Goal: Use online tool/utility: Utilize a website feature to perform a specific function

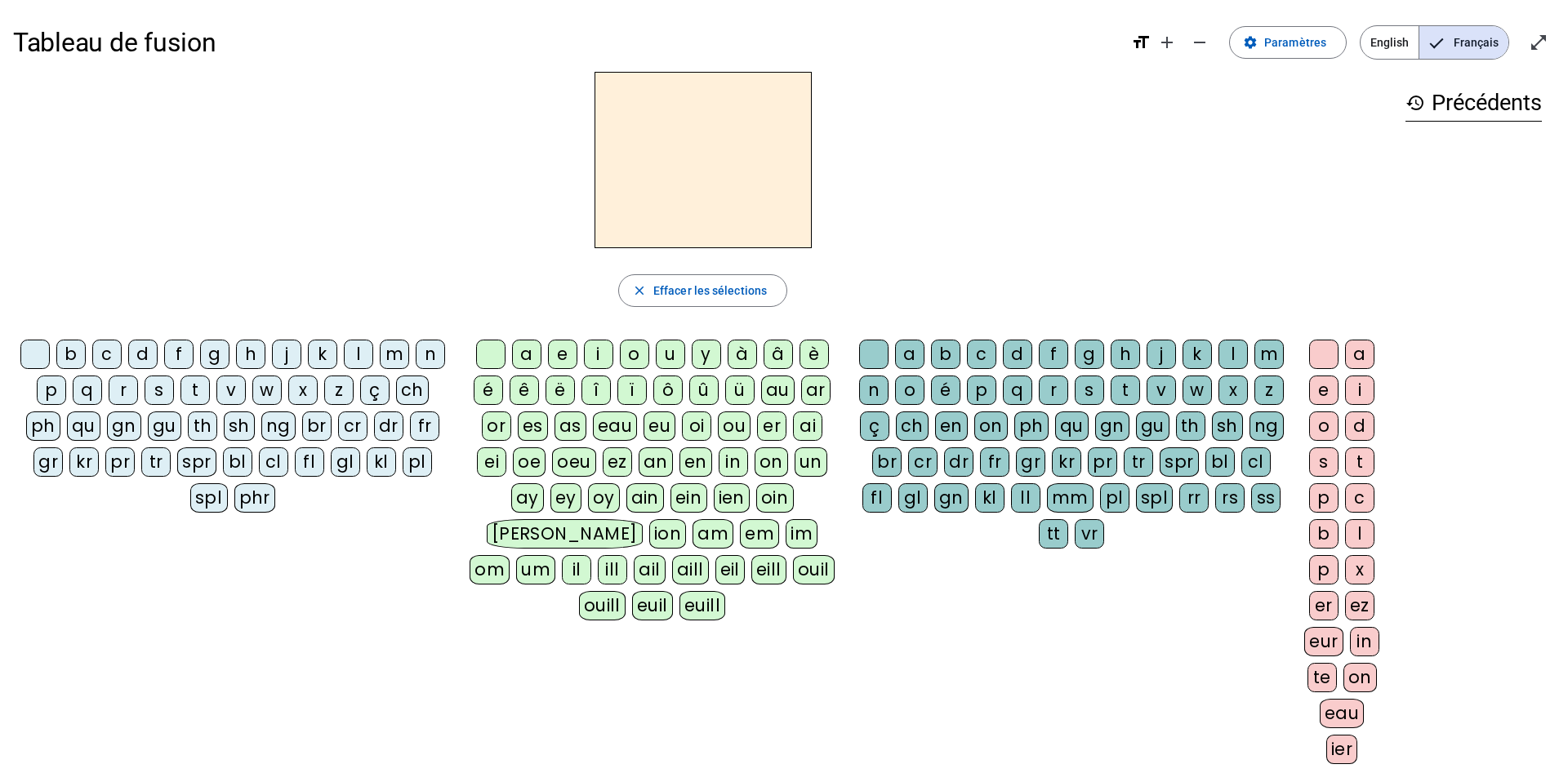
click at [395, 361] on div "m" at bounding box center [394, 354] width 29 height 29
click at [526, 354] on div "a" at bounding box center [527, 354] width 29 height 29
click at [190, 392] on div "t" at bounding box center [195, 390] width 29 height 29
click at [361, 366] on div "l" at bounding box center [358, 354] width 29 height 29
click at [164, 394] on div "s" at bounding box center [159, 390] width 29 height 29
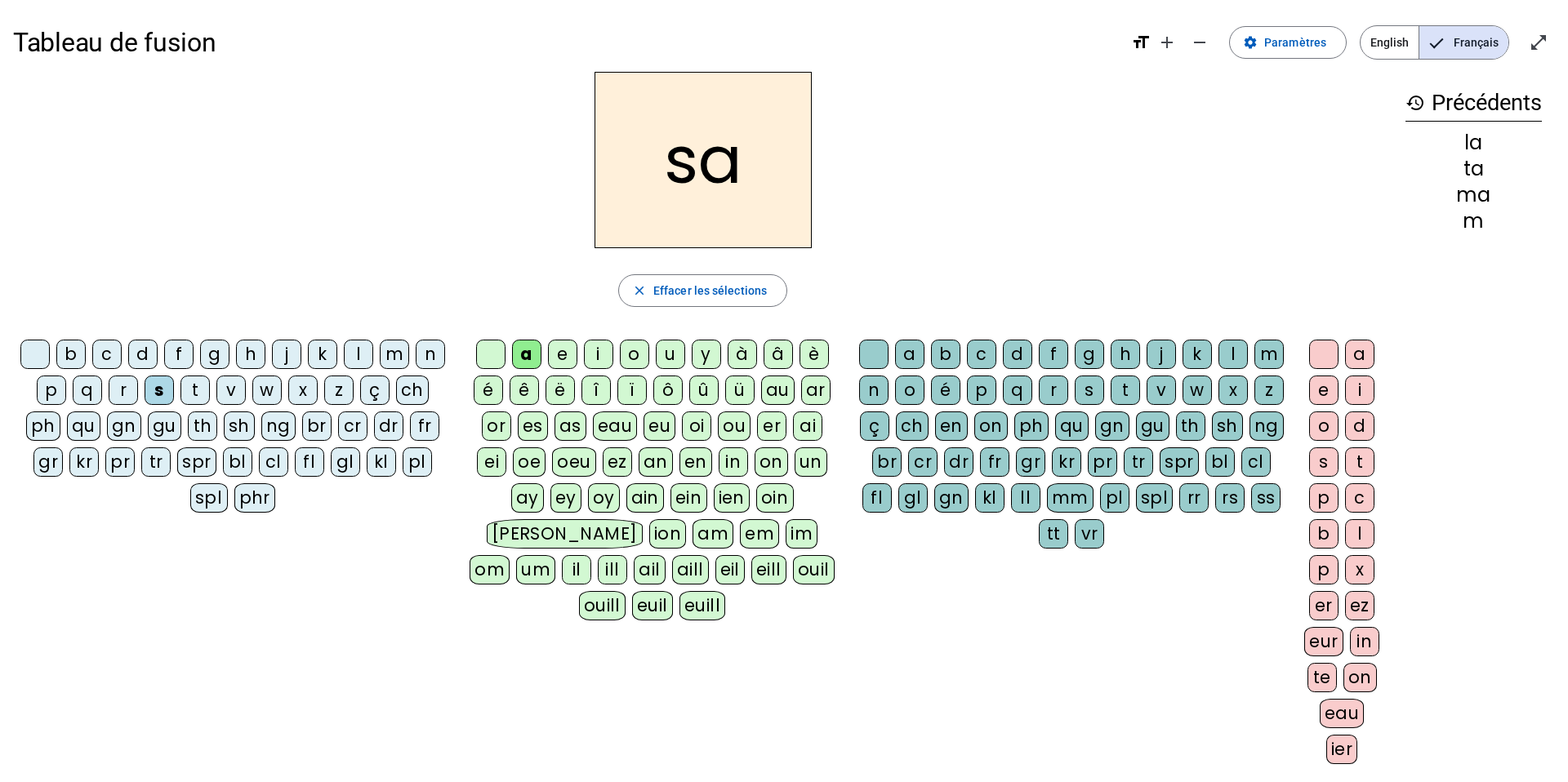
click at [1234, 353] on div "l" at bounding box center [1233, 354] width 29 height 29
click at [72, 349] on div "b" at bounding box center [70, 354] width 29 height 29
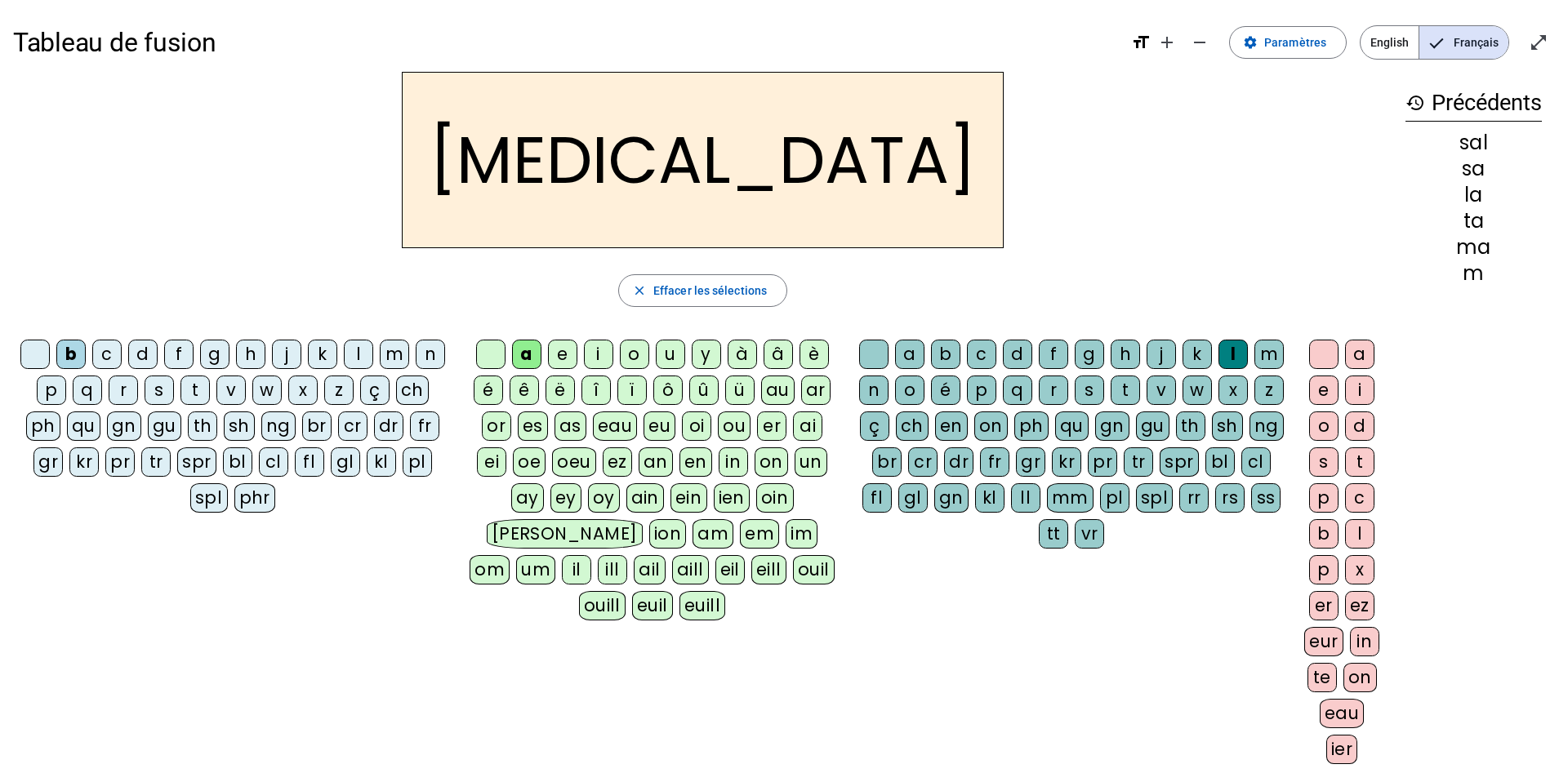
click at [399, 362] on div "m" at bounding box center [394, 354] width 29 height 29
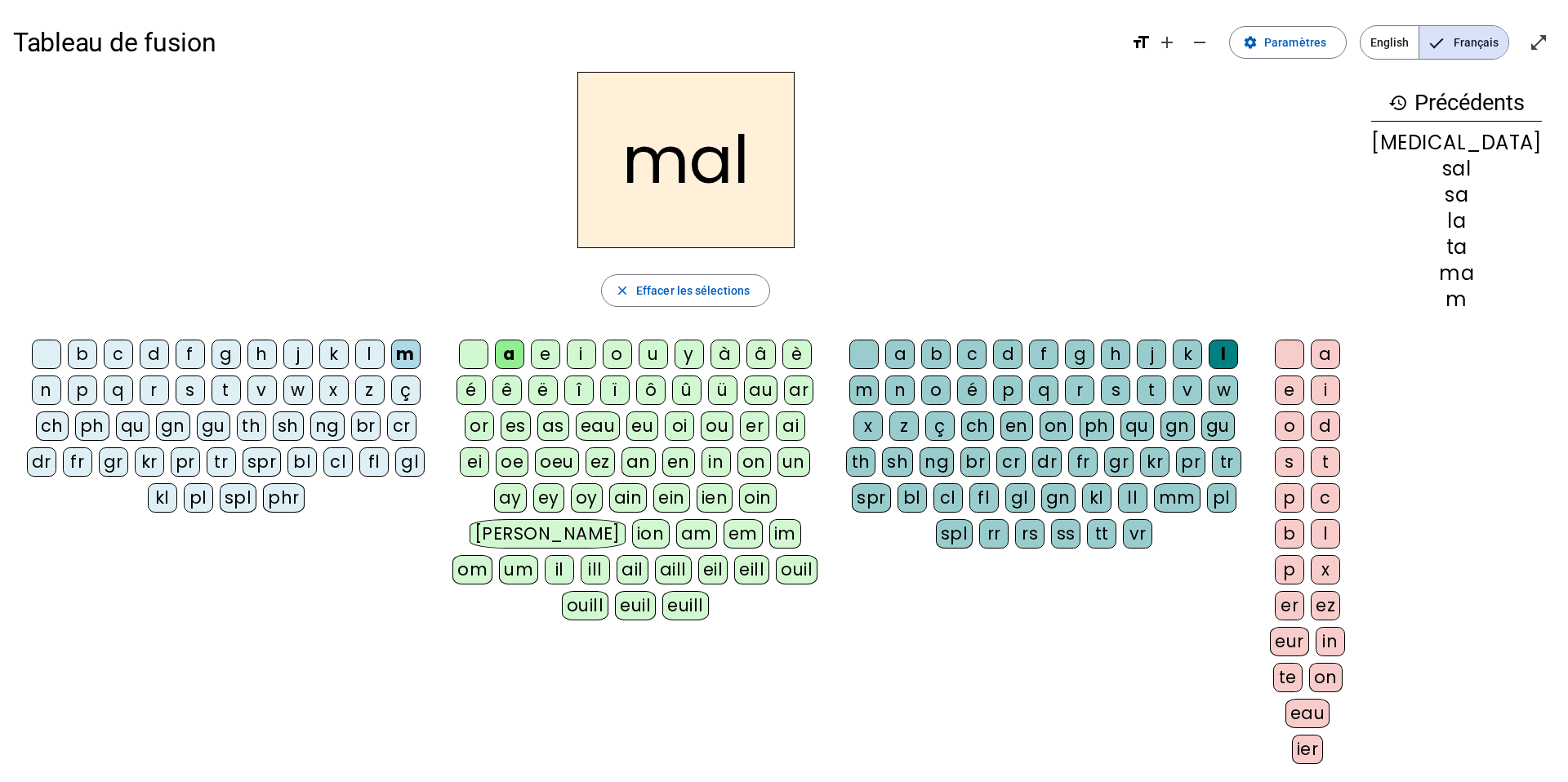
click at [596, 358] on div "i" at bounding box center [581, 354] width 29 height 29
click at [176, 392] on div "s" at bounding box center [190, 390] width 29 height 29
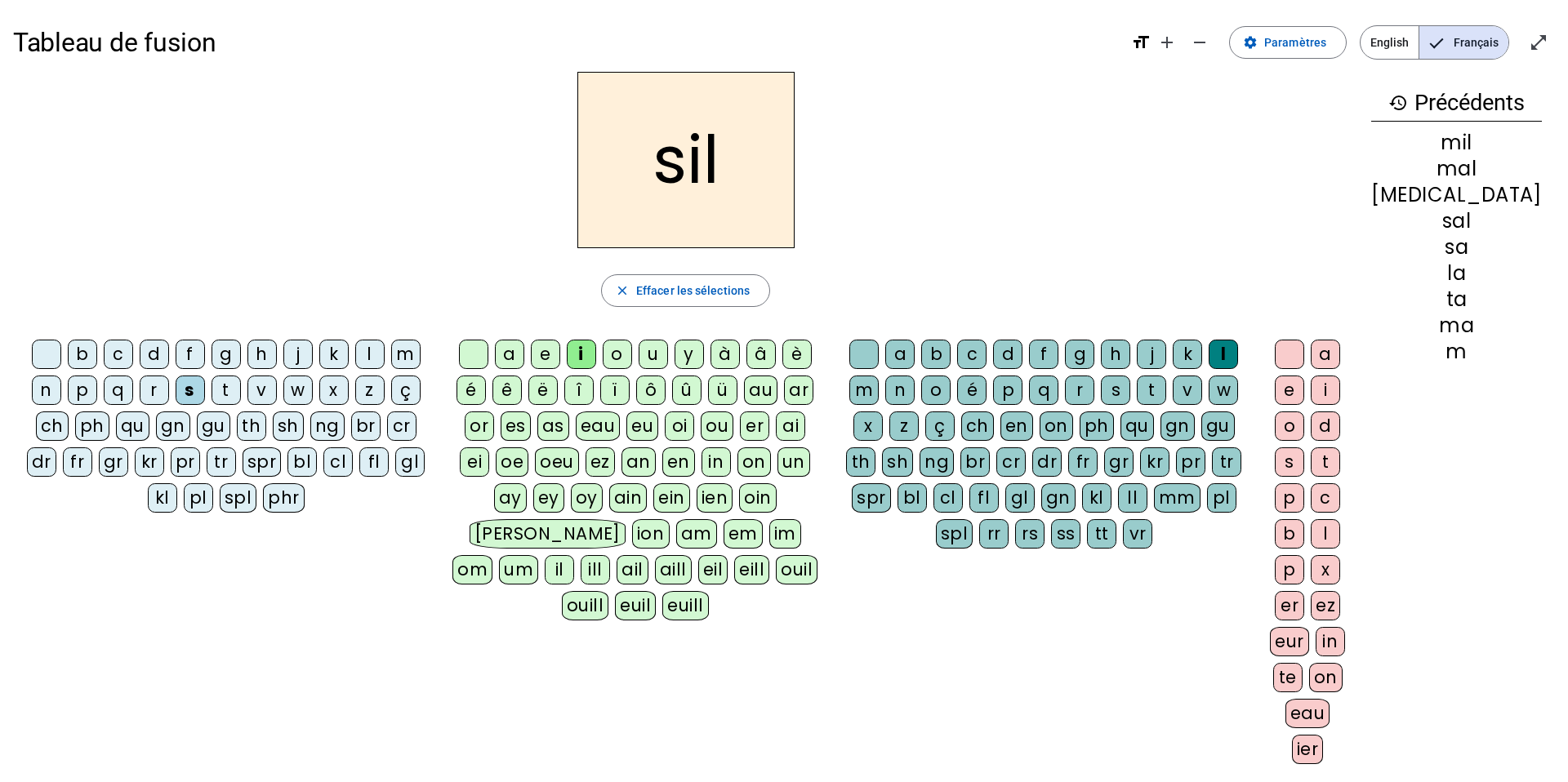
click at [868, 353] on div at bounding box center [863, 354] width 29 height 29
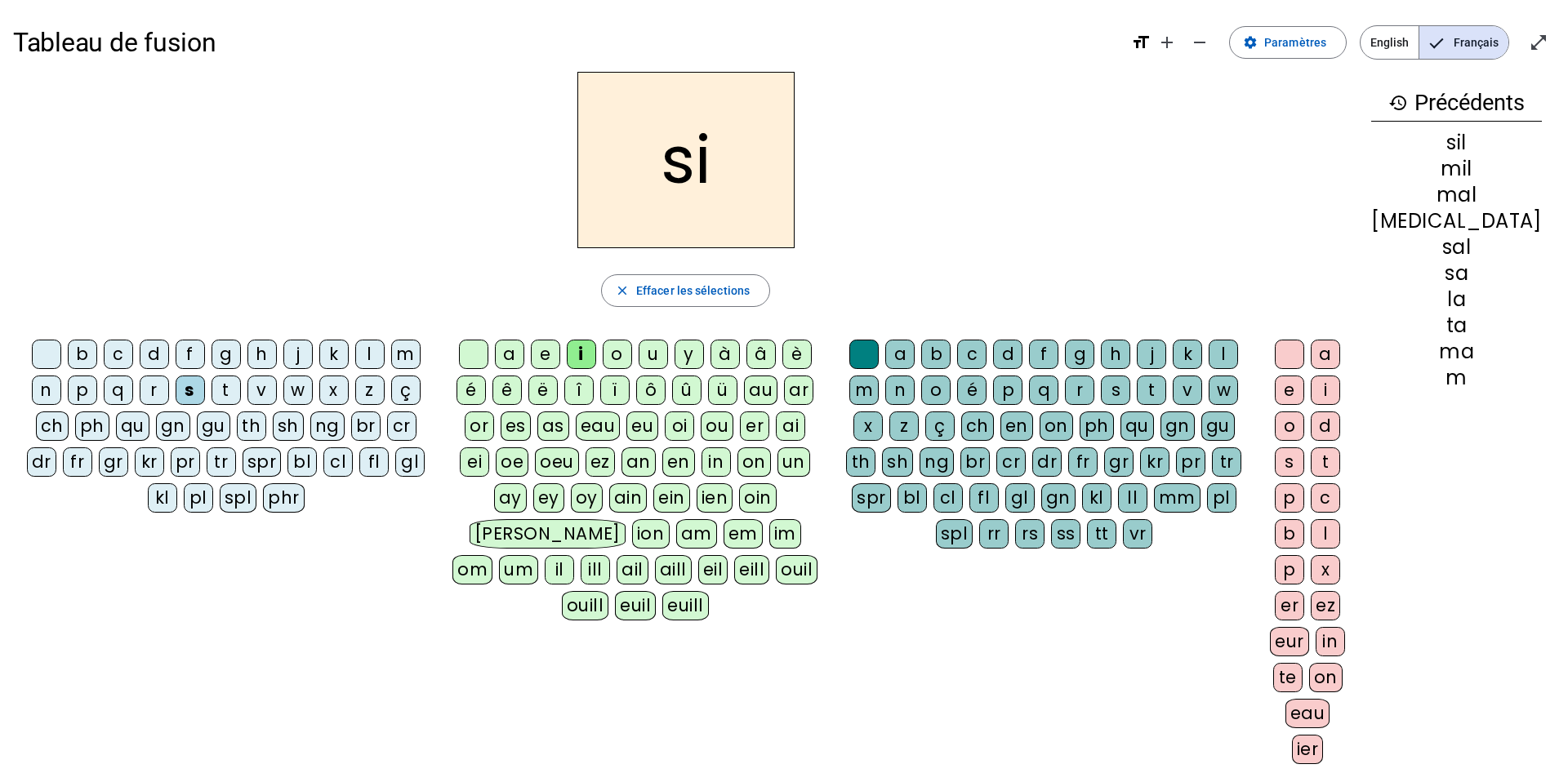
click at [560, 348] on div "e" at bounding box center [545, 354] width 29 height 29
click at [668, 354] on div "u" at bounding box center [653, 354] width 29 height 29
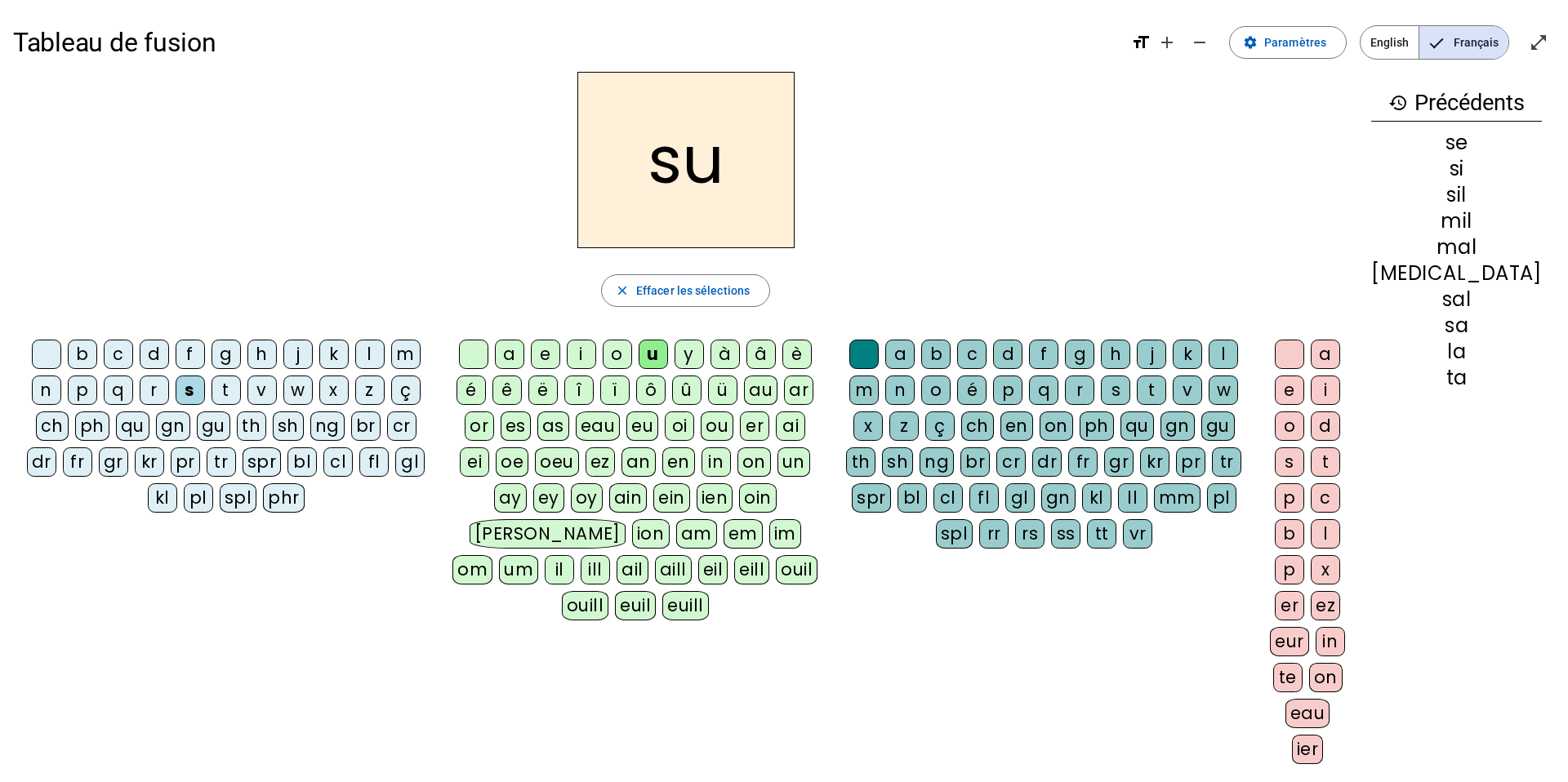
click at [1065, 397] on div "r" at bounding box center [1079, 390] width 29 height 29
